Goal: Task Accomplishment & Management: Manage account settings

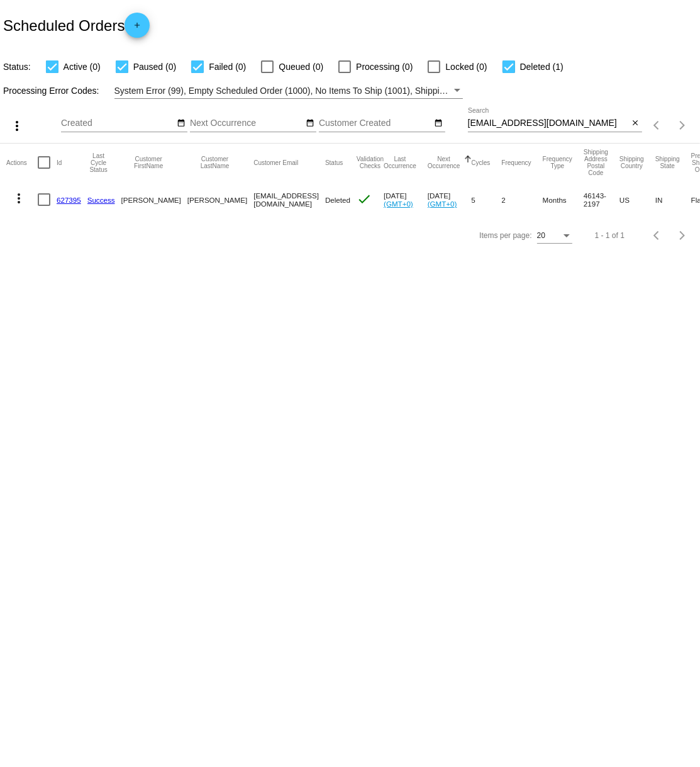
click at [529, 123] on input "[EMAIL_ADDRESS][DOMAIN_NAME]" at bounding box center [548, 123] width 161 height 10
type input "j"
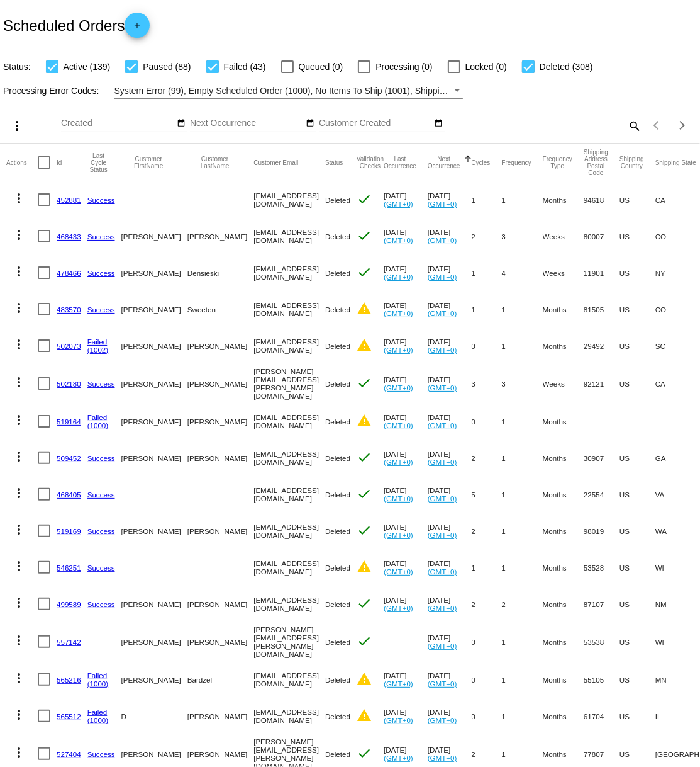
click at [634, 123] on mat-icon "search" at bounding box center [634, 126] width 15 height 20
click at [513, 123] on input "Search" at bounding box center [555, 123] width 174 height 10
paste input "[EMAIL_ADDRESS][DOMAIN_NAME]"
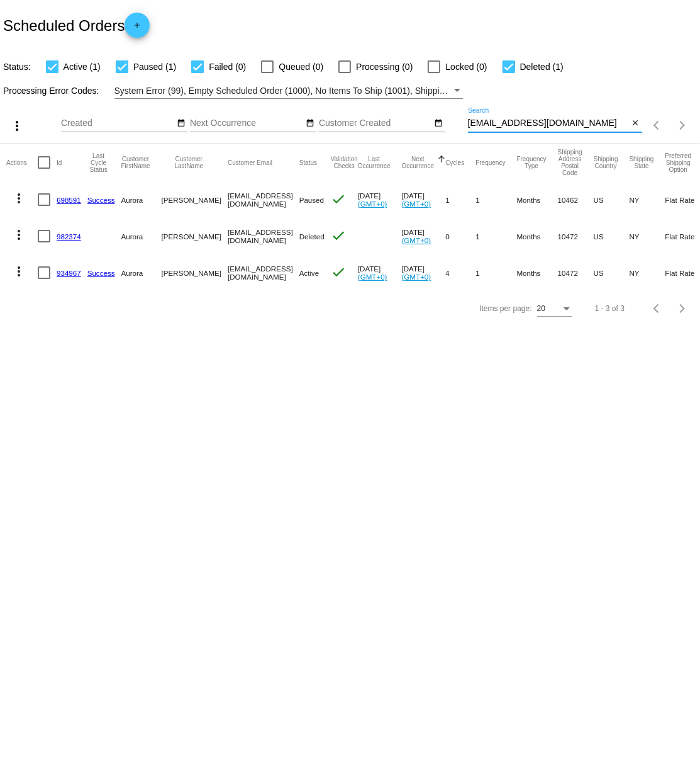
type input "[EMAIL_ADDRESS][DOMAIN_NAME]"
click at [67, 272] on link "934967" at bounding box center [69, 273] width 25 height 8
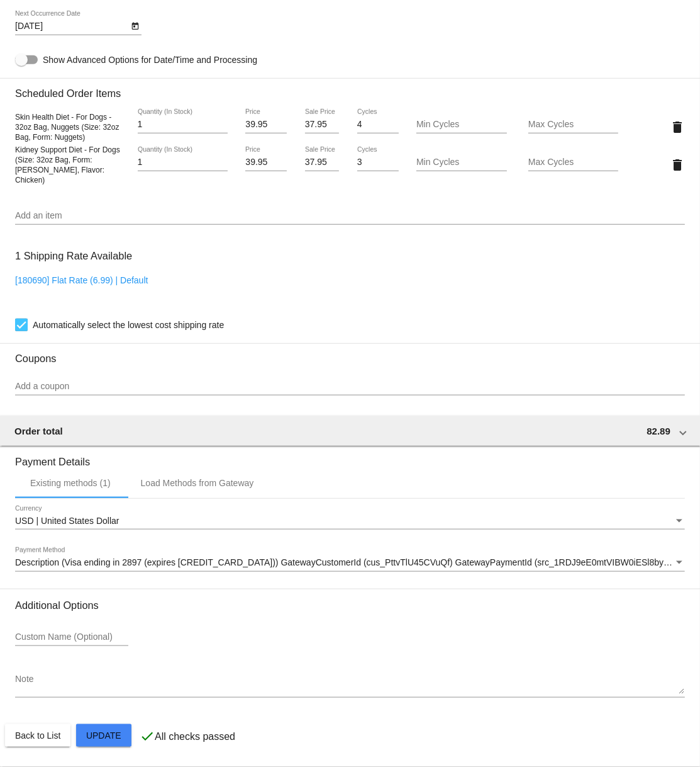
scroll to position [807, 0]
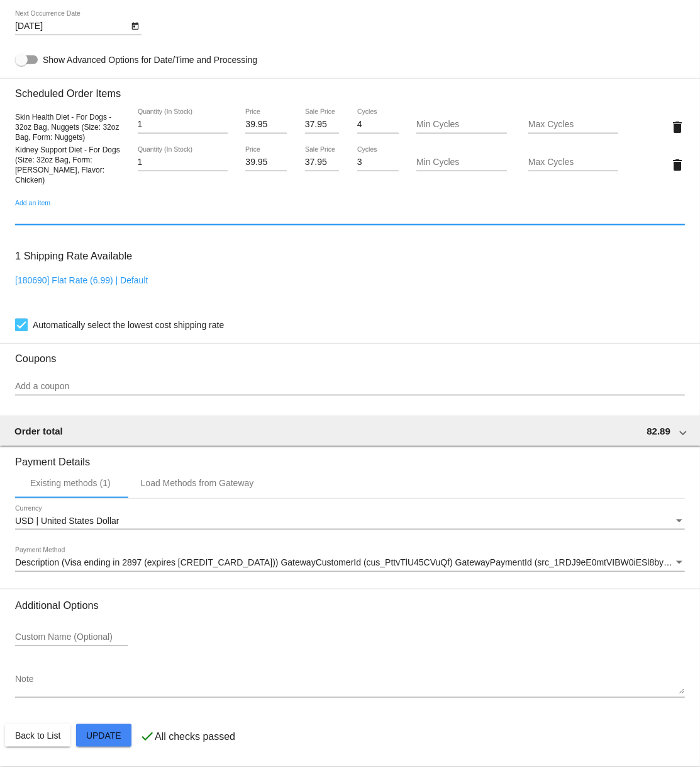
click at [82, 219] on input "Add an item" at bounding box center [350, 216] width 670 height 10
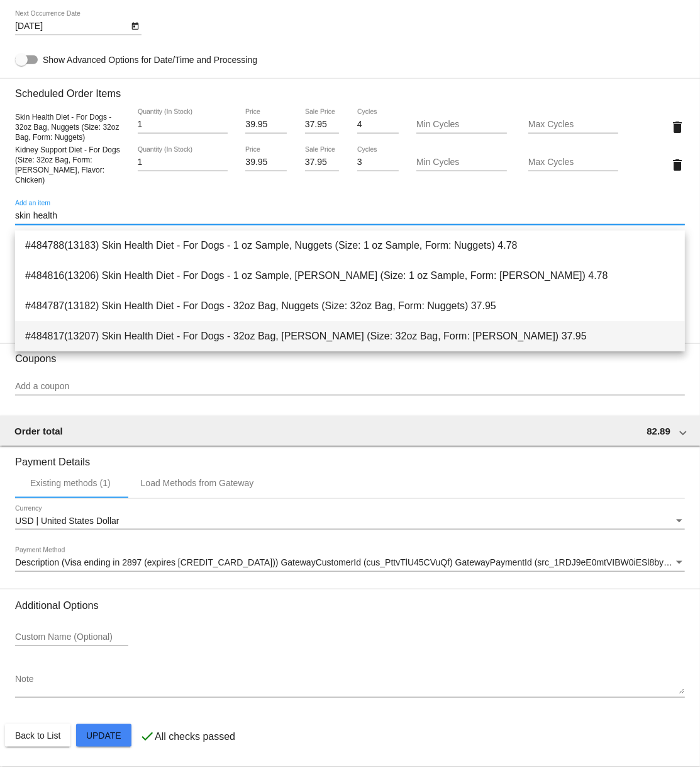
type input "skin health"
click at [254, 337] on span "#484817(13207) Skin Health Diet - For Dogs - 32oz Bag, Paté (Size: 32oz Bag, Fo…" at bounding box center [350, 336] width 650 height 30
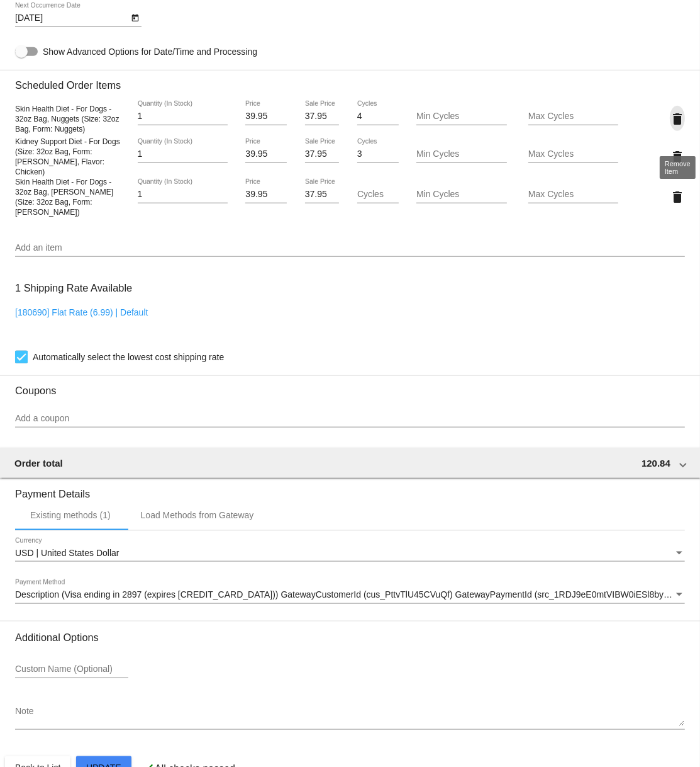
click at [681, 126] on mat-icon "delete" at bounding box center [677, 118] width 15 height 15
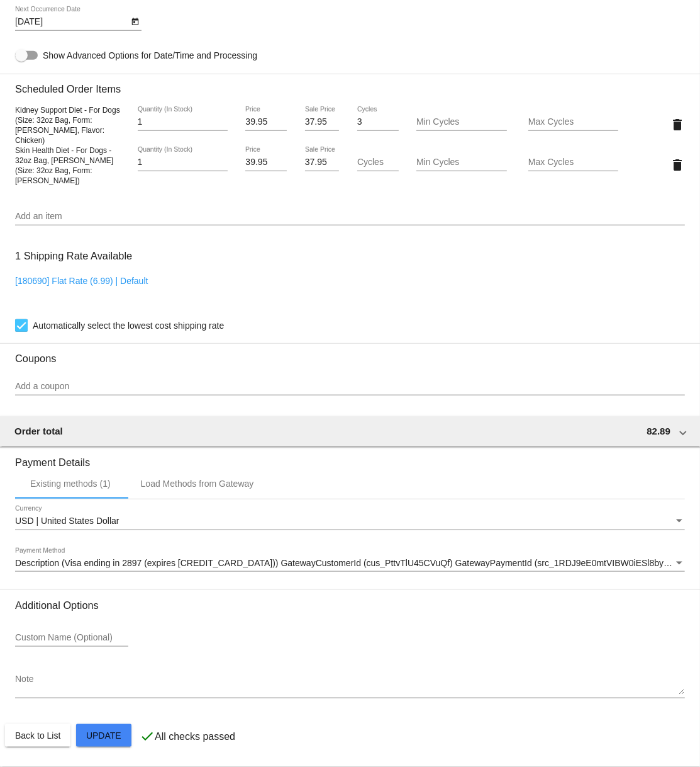
scroll to position [817, 0]
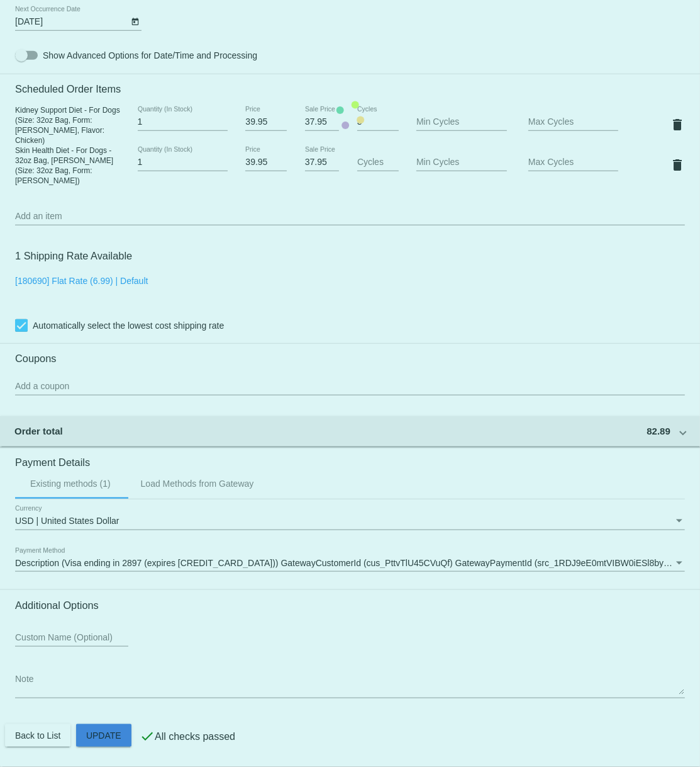
click at [113, 736] on mat-card "Customer 4476569: Aurora Aviles aurora28_86@hotmail.com Customer Shipping Enter…" at bounding box center [350, 114] width 700 height 1303
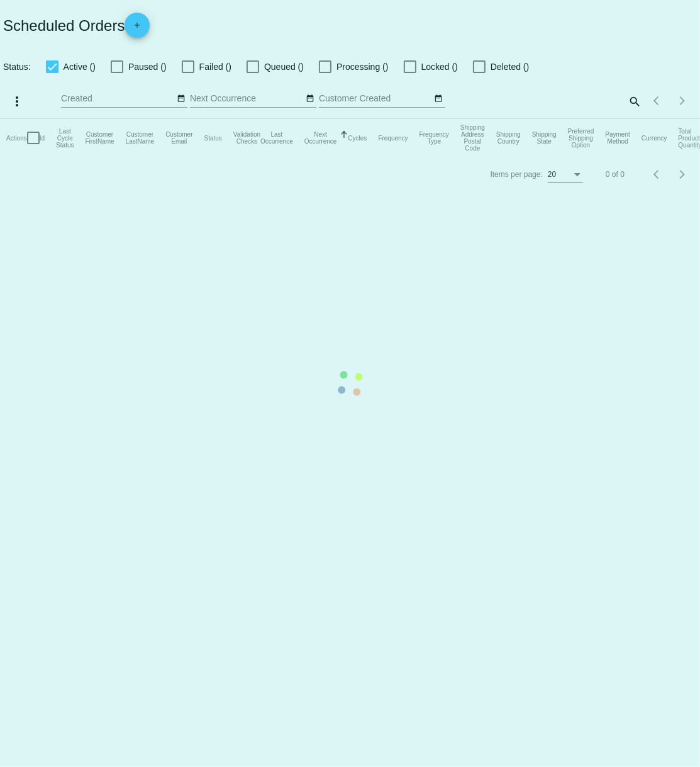
checkbox input "true"
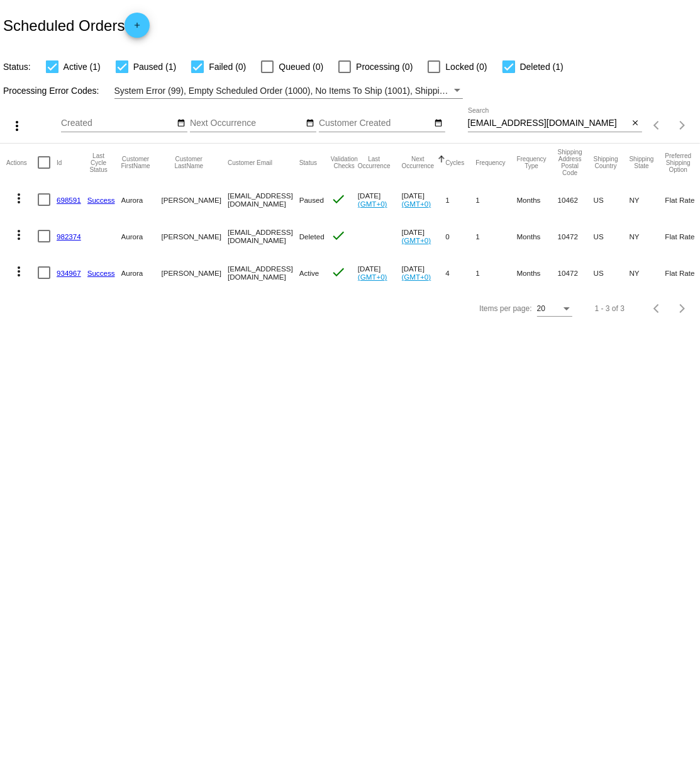
click at [67, 274] on link "934967" at bounding box center [69, 273] width 25 height 8
